Goal: Task Accomplishment & Management: Manage account settings

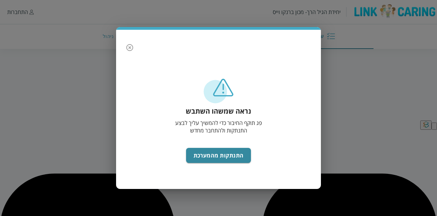
click at [131, 47] on icon "button" at bounding box center [130, 47] width 8 height 8
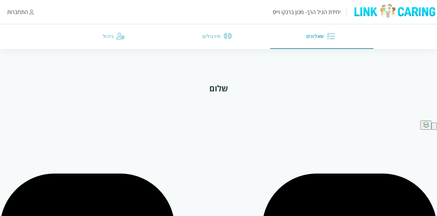
click at [169, 98] on div "שלום" at bounding box center [219, 94] width 372 height 24
click at [215, 91] on div "שלום" at bounding box center [218, 87] width 19 height 11
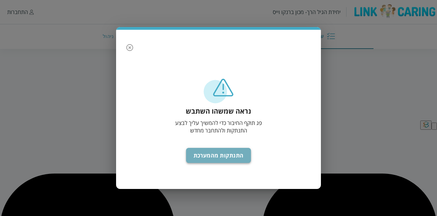
click at [202, 154] on button "התנתקות מהמערכת" at bounding box center [218, 155] width 65 height 15
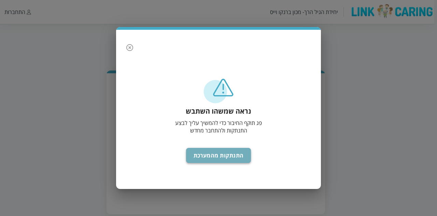
click at [206, 155] on button "התנתקות מהמערכת" at bounding box center [218, 155] width 65 height 15
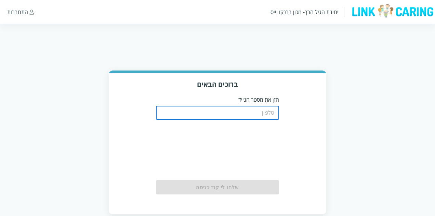
click at [223, 112] on input "tel" at bounding box center [217, 113] width 123 height 14
type input "0544499999"
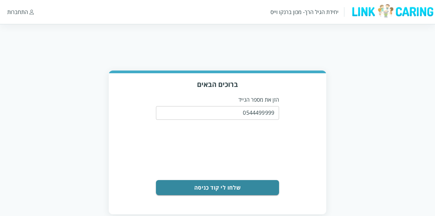
click at [208, 186] on button "שלחו לי קוד כניסה" at bounding box center [217, 187] width 123 height 15
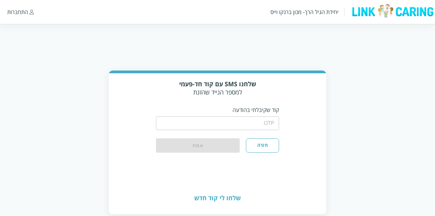
click at [250, 121] on input "string" at bounding box center [217, 123] width 123 height 14
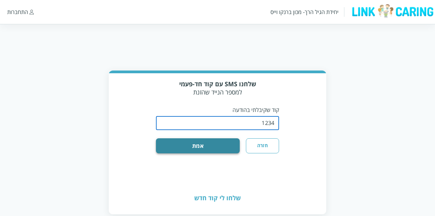
type input "1234"
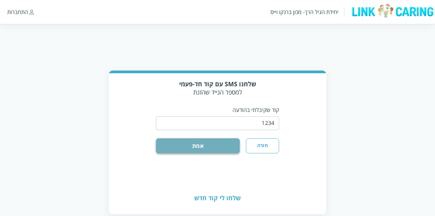
click at [202, 144] on button "אמת" at bounding box center [198, 145] width 84 height 15
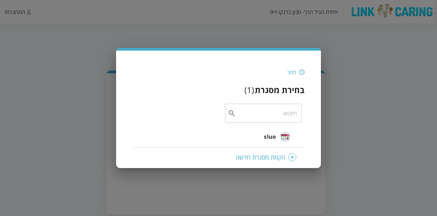
click at [269, 137] on span "sluo" at bounding box center [270, 136] width 12 height 8
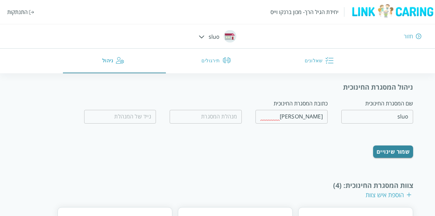
click at [321, 59] on button "שאלונים" at bounding box center [320, 61] width 103 height 25
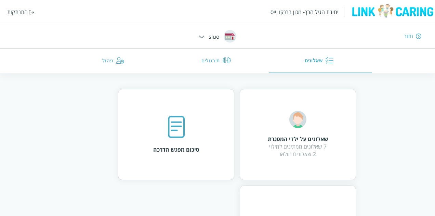
scroll to position [34, 0]
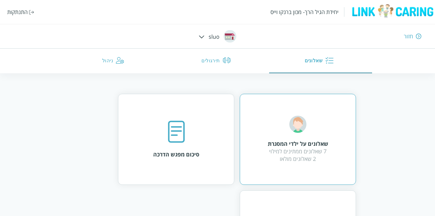
click at [301, 131] on img at bounding box center [297, 123] width 17 height 17
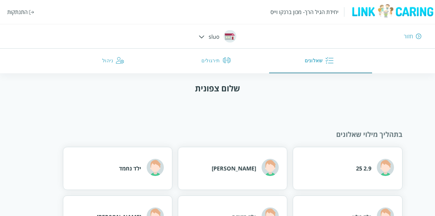
scroll to position [68, 0]
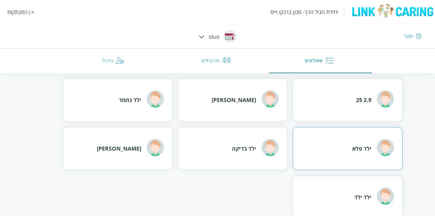
click at [351, 145] on div "ילד פלא" at bounding box center [347, 148] width 109 height 43
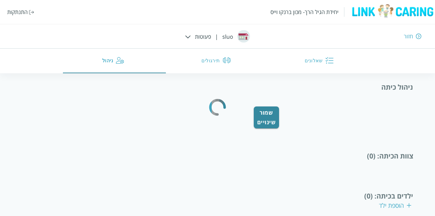
scroll to position [12, 0]
